Goal: Use online tool/utility: Utilize a website feature to perform a specific function

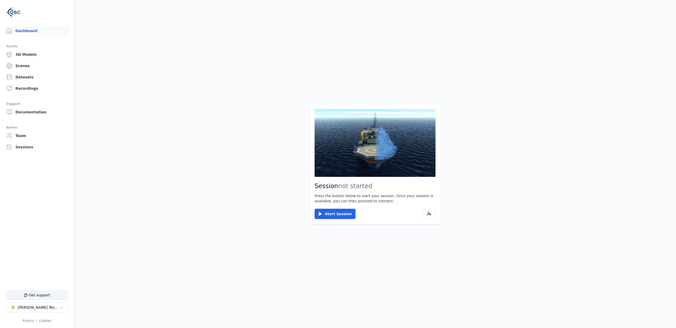
click at [328, 223] on div "Session not started Press the button below to start your session. Once your ses…" at bounding box center [375, 164] width 132 height 121
click at [332, 215] on button "Start Session" at bounding box center [334, 214] width 41 height 10
click at [325, 211] on button "Connect" at bounding box center [326, 214] width 24 height 10
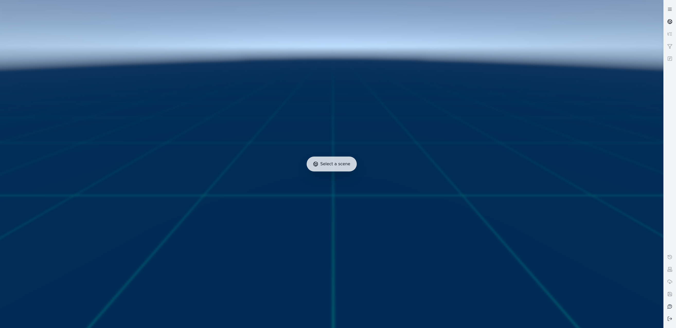
click at [667, 23] on icon at bounding box center [669, 21] width 5 height 5
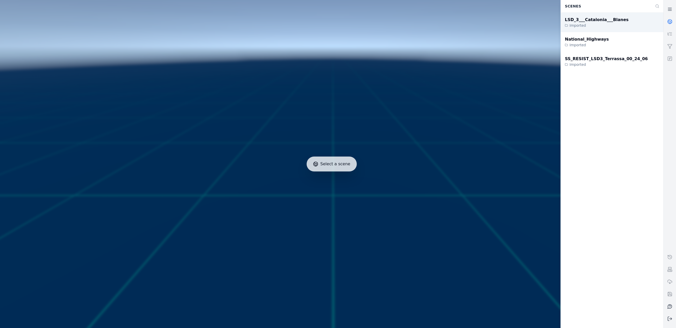
click at [607, 26] on div "Imported" at bounding box center [597, 25] width 64 height 5
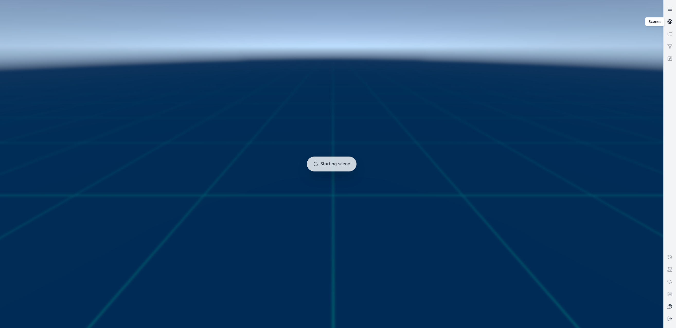
click at [671, 20] on icon at bounding box center [669, 21] width 5 height 5
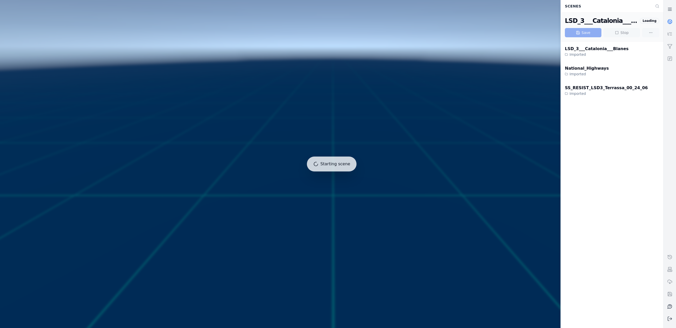
click at [671, 20] on icon at bounding box center [669, 21] width 5 height 5
